Goal: Check status: Check status

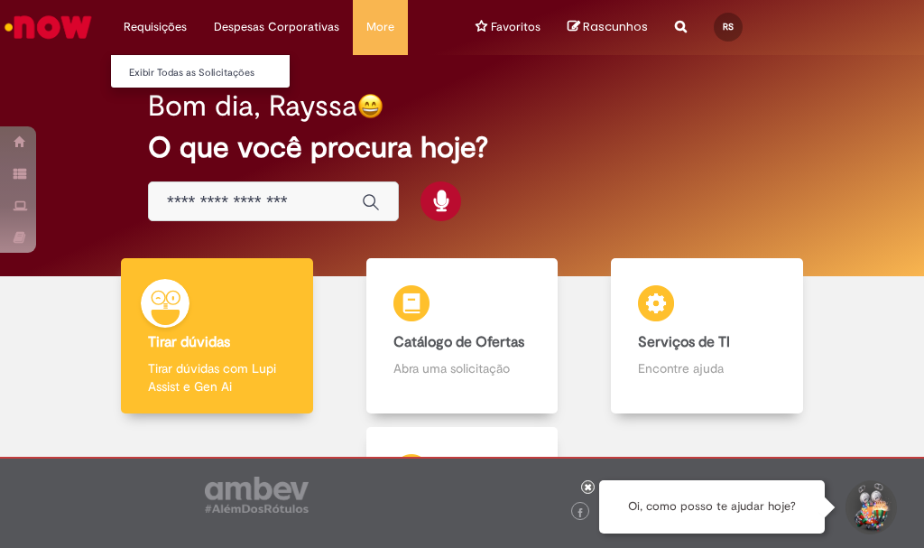
click at [136, 30] on li "Requisições Exibir Todas as Solicitações" at bounding box center [155, 27] width 90 height 54
click at [152, 68] on link "Exibir Todas as Solicitações" at bounding box center [210, 73] width 199 height 20
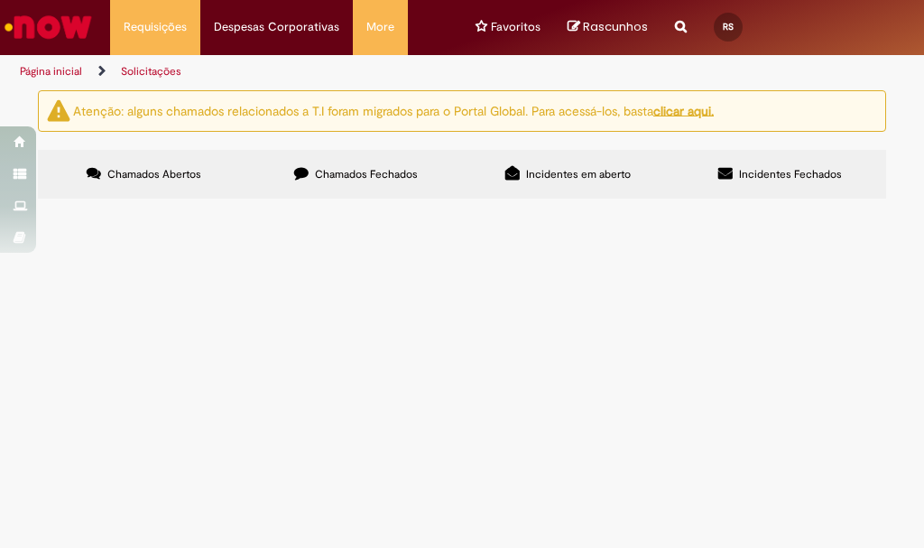
click at [349, 165] on label "Chamados Fechados" at bounding box center [356, 174] width 212 height 49
click at [546, 177] on span "Incidentes em aberto" at bounding box center [578, 174] width 105 height 14
click at [812, 180] on span "Incidentes Fechados" at bounding box center [790, 174] width 103 height 14
click at [342, 162] on label "Chamados Fechados" at bounding box center [356, 174] width 212 height 49
click at [156, 157] on label "Chamados Abertos" at bounding box center [144, 174] width 212 height 49
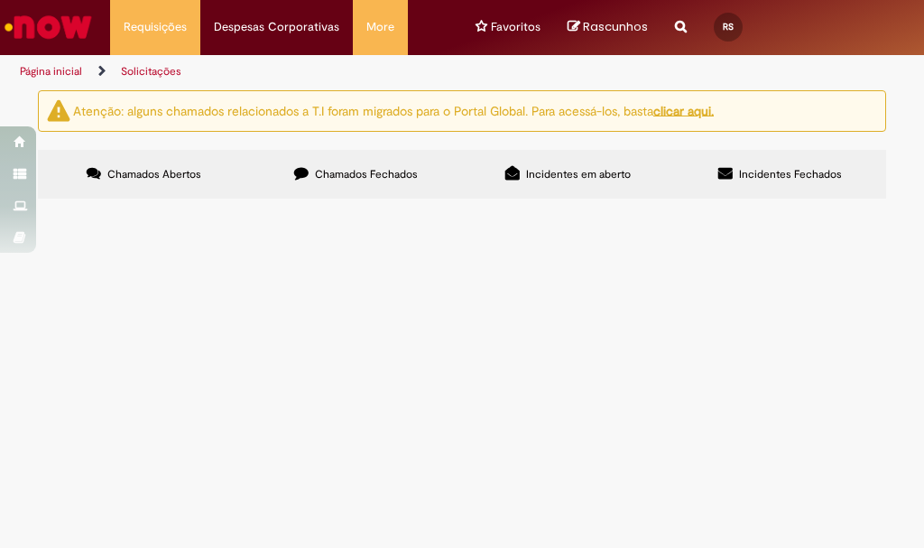
click at [65, 36] on img "Ir para a Homepage" at bounding box center [48, 27] width 93 height 36
